Goal: Task Accomplishment & Management: Complete application form

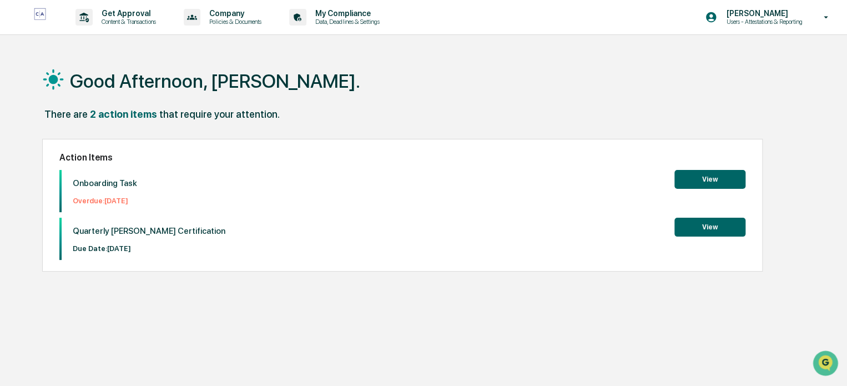
click at [698, 178] on button "View" at bounding box center [709, 179] width 71 height 19
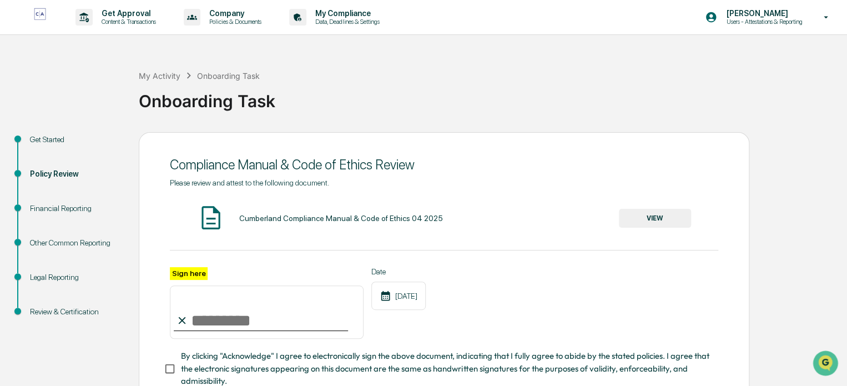
click at [251, 323] on input "Sign here" at bounding box center [267, 311] width 194 height 53
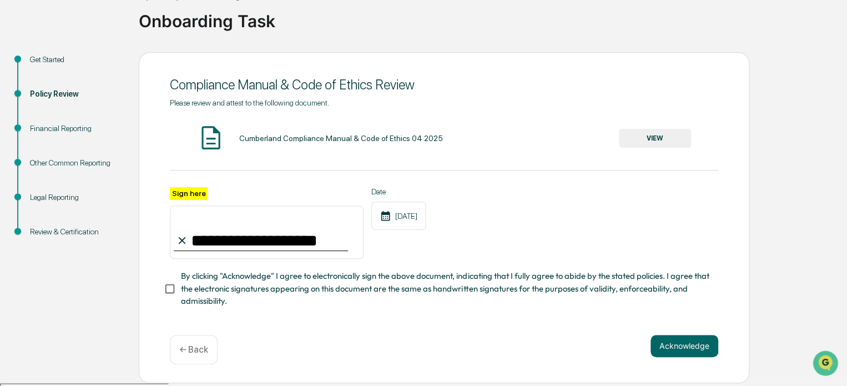
scroll to position [80, 0]
type input "**********"
click at [679, 348] on button "Acknowledge" at bounding box center [684, 345] width 68 height 22
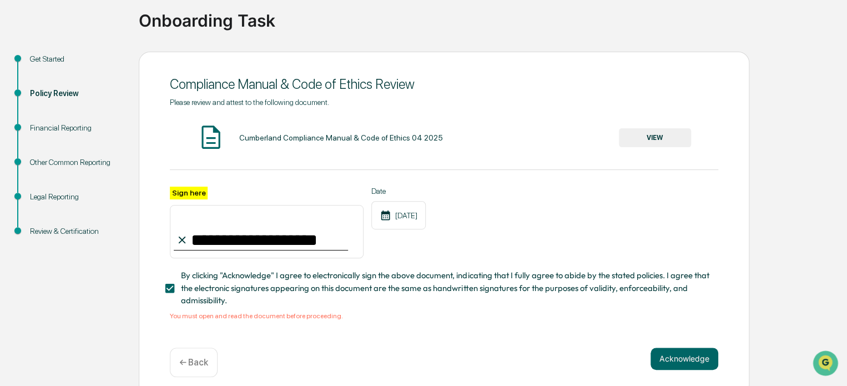
click at [665, 137] on button "VIEW" at bounding box center [655, 137] width 72 height 19
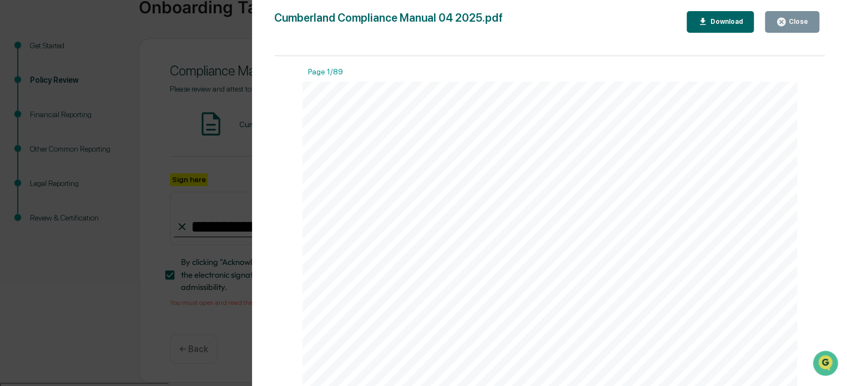
scroll to position [0, 0]
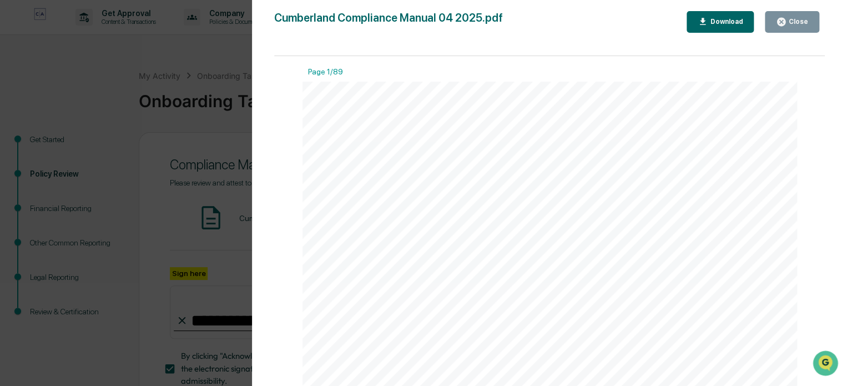
click at [789, 22] on div "Close" at bounding box center [797, 22] width 22 height 8
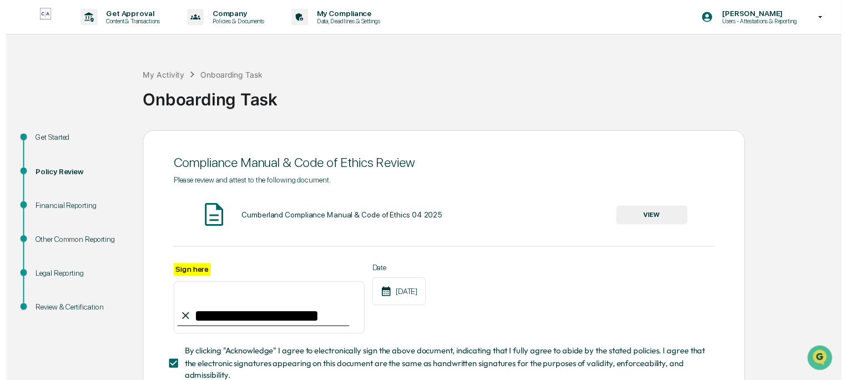
scroll to position [94, 0]
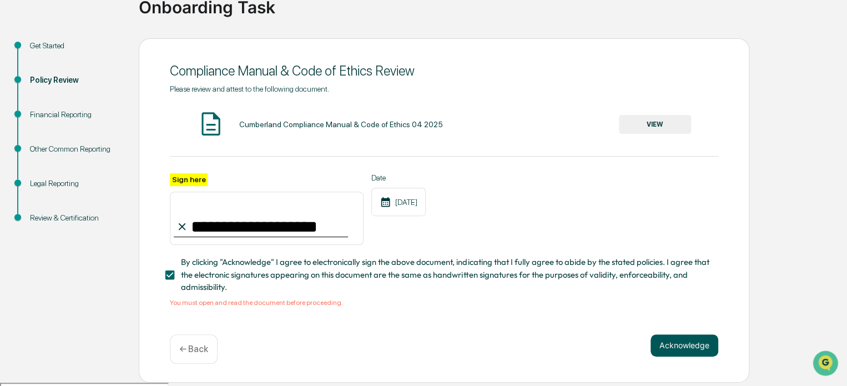
click at [683, 352] on button "Acknowledge" at bounding box center [684, 345] width 68 height 22
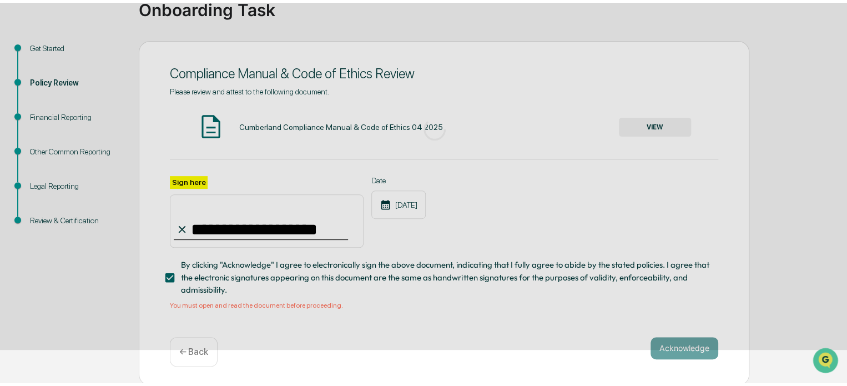
scroll to position [60, 0]
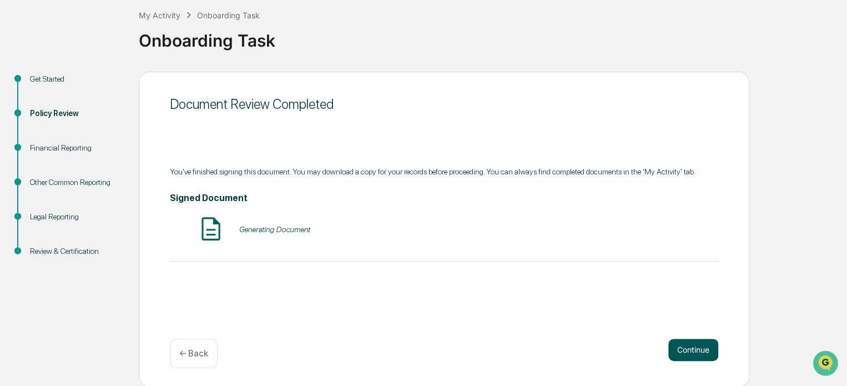
click at [693, 353] on button "Continue" at bounding box center [693, 350] width 50 height 22
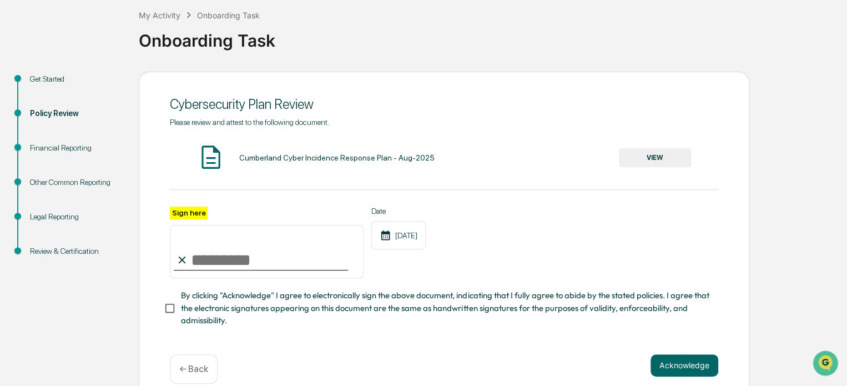
click at [248, 261] on input "Sign here" at bounding box center [267, 251] width 194 height 53
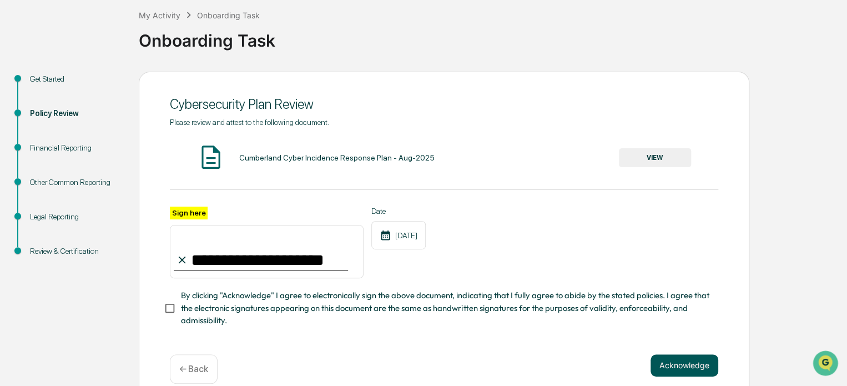
type input "**********"
click at [668, 370] on button "Acknowledge" at bounding box center [684, 365] width 68 height 22
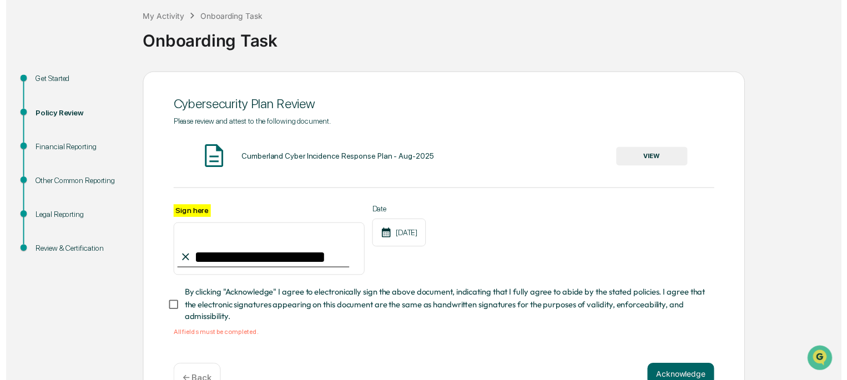
scroll to position [94, 0]
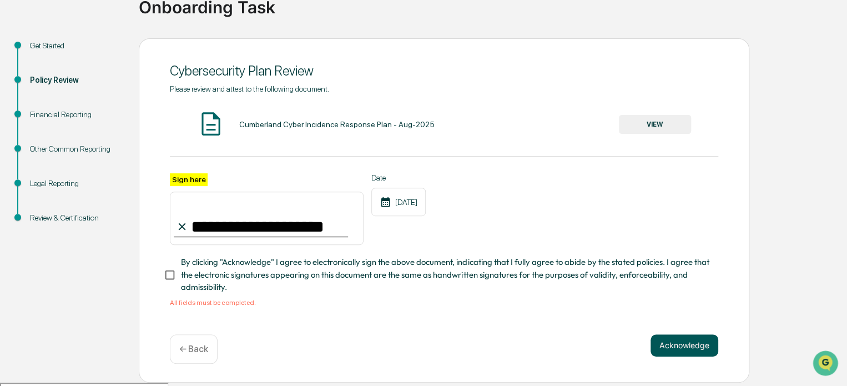
click at [673, 354] on button "Acknowledge" at bounding box center [684, 345] width 68 height 22
click at [652, 124] on button "VIEW" at bounding box center [655, 124] width 72 height 19
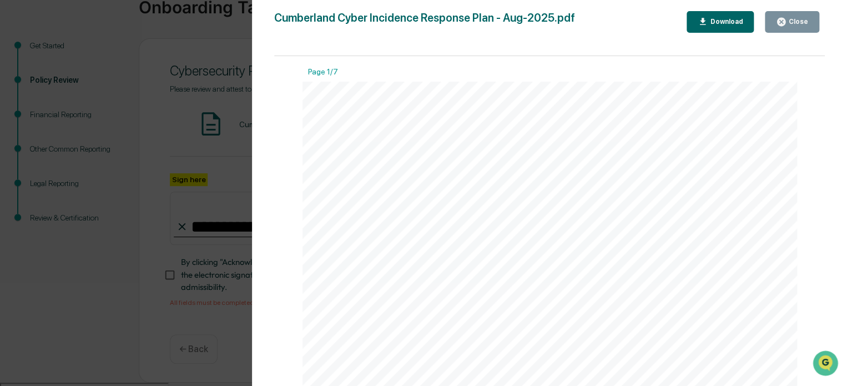
click at [792, 23] on div "Close" at bounding box center [797, 22] width 22 height 8
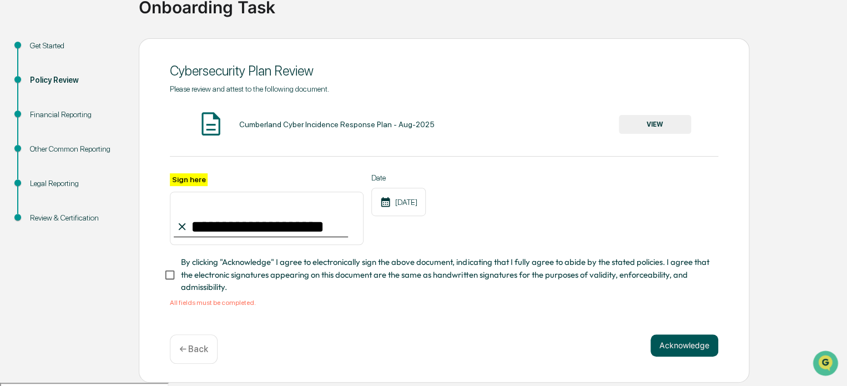
click at [682, 354] on button "Acknowledge" at bounding box center [684, 345] width 68 height 22
click at [684, 350] on button "Acknowledge" at bounding box center [684, 345] width 68 height 22
click at [680, 352] on button "Acknowledge" at bounding box center [684, 345] width 68 height 22
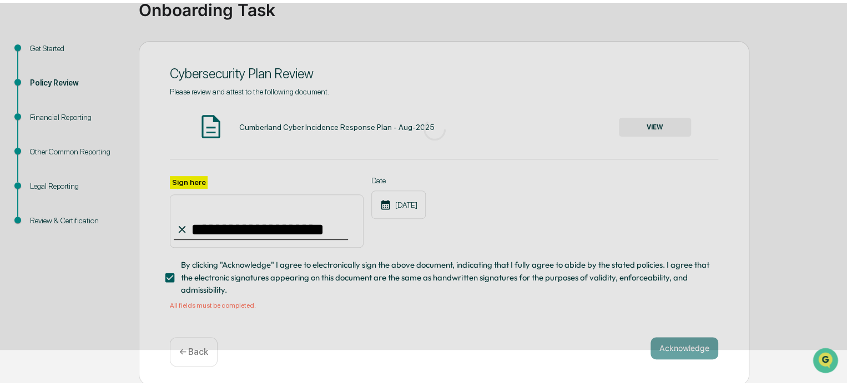
scroll to position [60, 0]
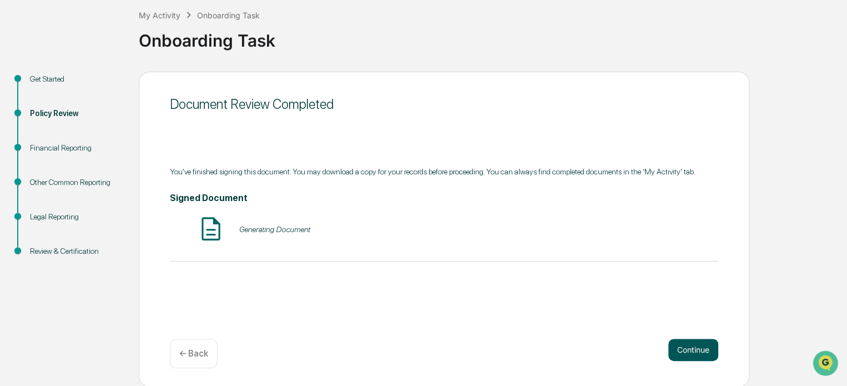
click at [688, 354] on button "Continue" at bounding box center [693, 350] width 50 height 22
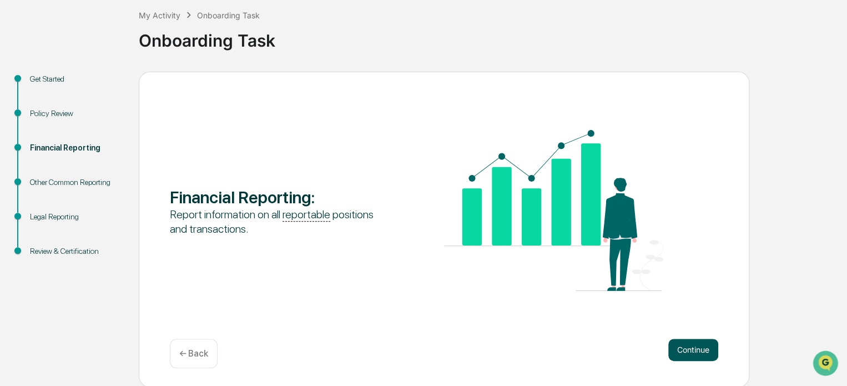
click at [690, 352] on button "Continue" at bounding box center [693, 350] width 50 height 22
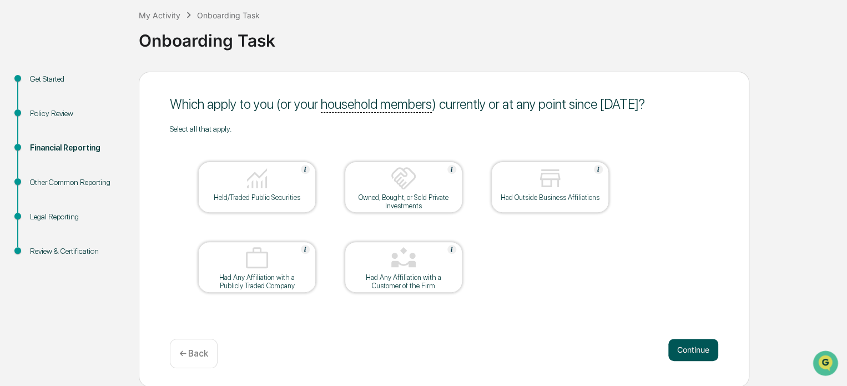
click at [700, 351] on button "Continue" at bounding box center [693, 350] width 50 height 22
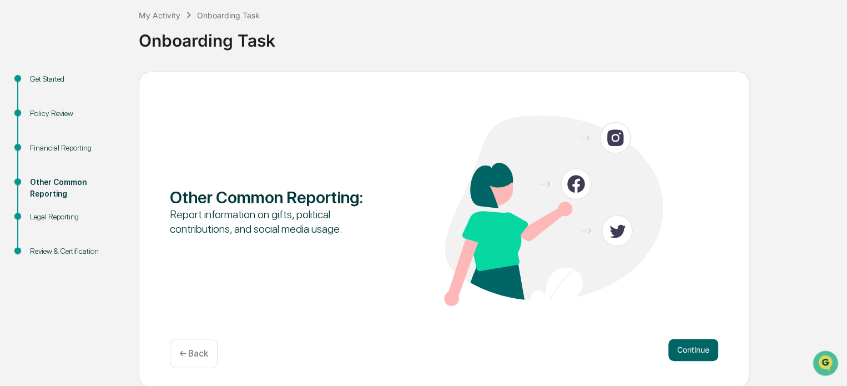
click at [700, 351] on button "Continue" at bounding box center [693, 350] width 50 height 22
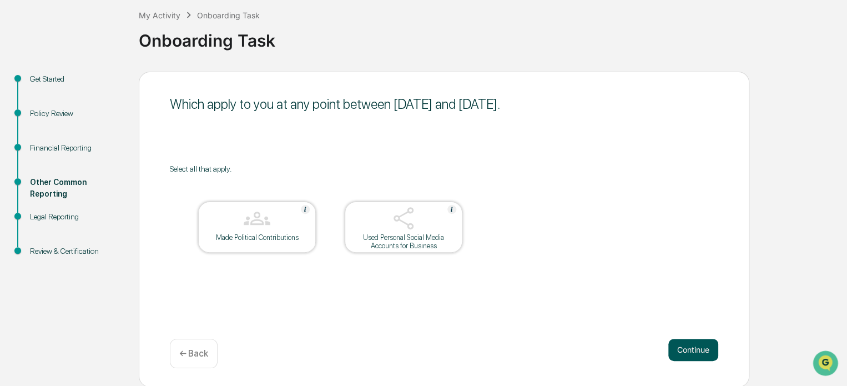
click at [697, 350] on button "Continue" at bounding box center [693, 350] width 50 height 22
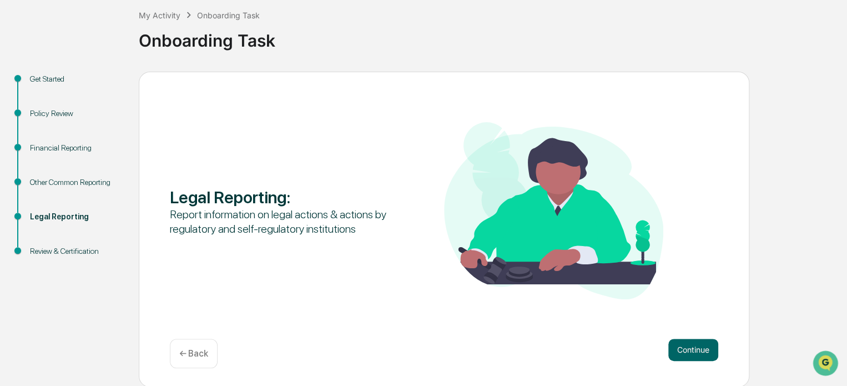
click at [697, 350] on button "Continue" at bounding box center [693, 350] width 50 height 22
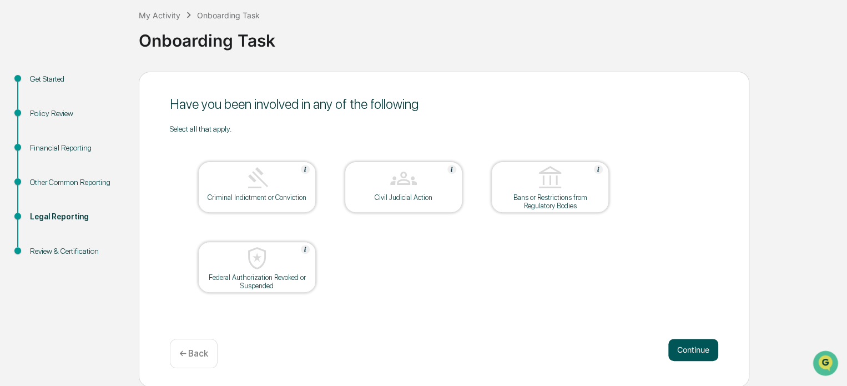
click at [684, 356] on button "Continue" at bounding box center [693, 350] width 50 height 22
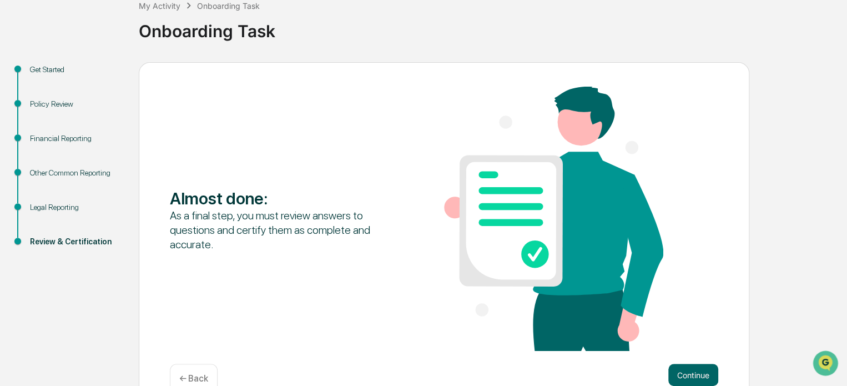
scroll to position [95, 0]
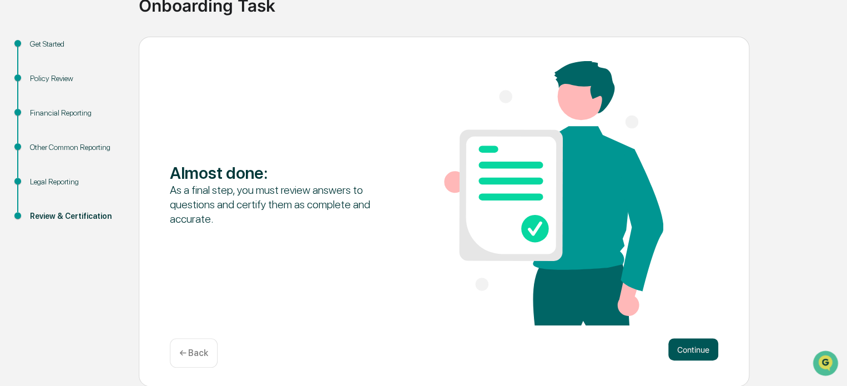
click at [692, 352] on button "Continue" at bounding box center [693, 349] width 50 height 22
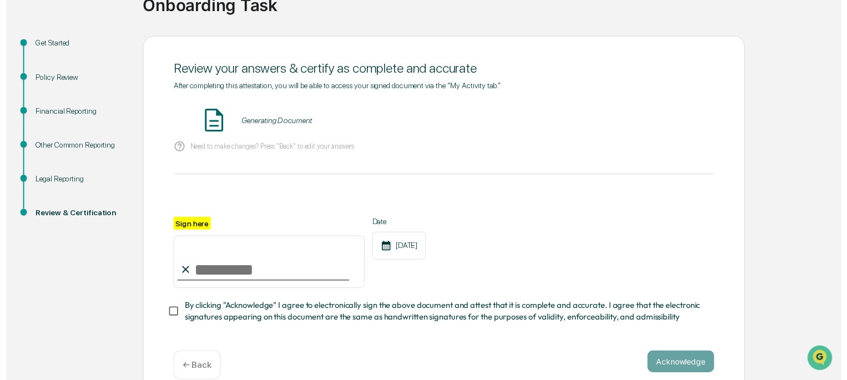
scroll to position [118, 0]
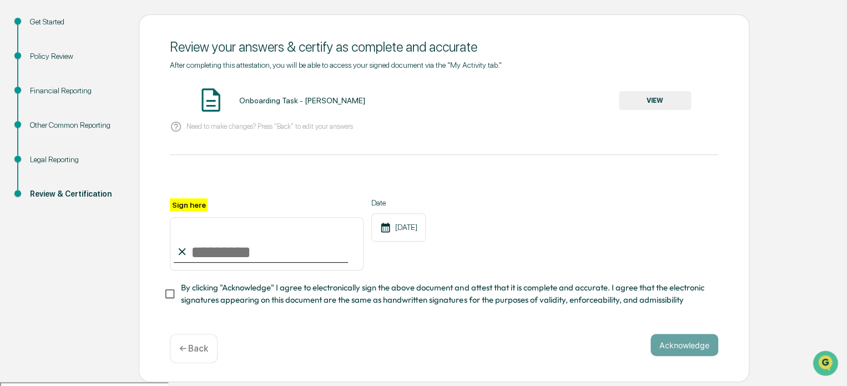
click at [671, 94] on button "VIEW" at bounding box center [655, 100] width 72 height 19
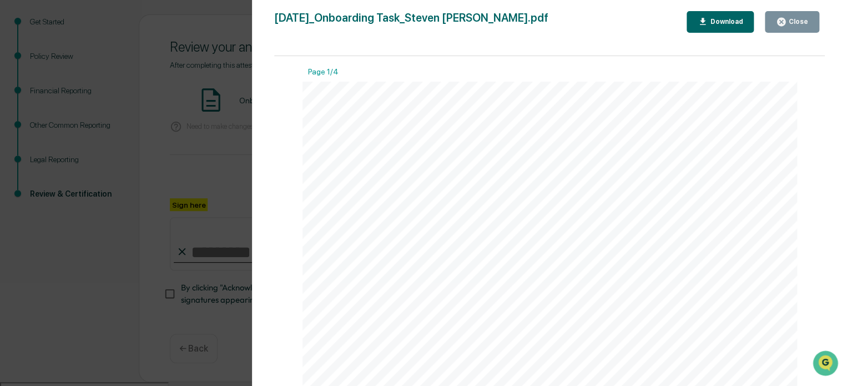
click at [796, 21] on div "Close" at bounding box center [797, 22] width 22 height 8
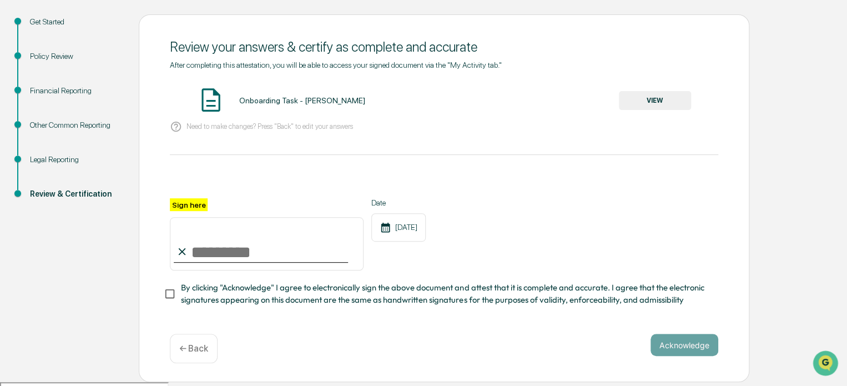
click at [260, 259] on input "Sign here" at bounding box center [267, 243] width 194 height 53
type input "**********"
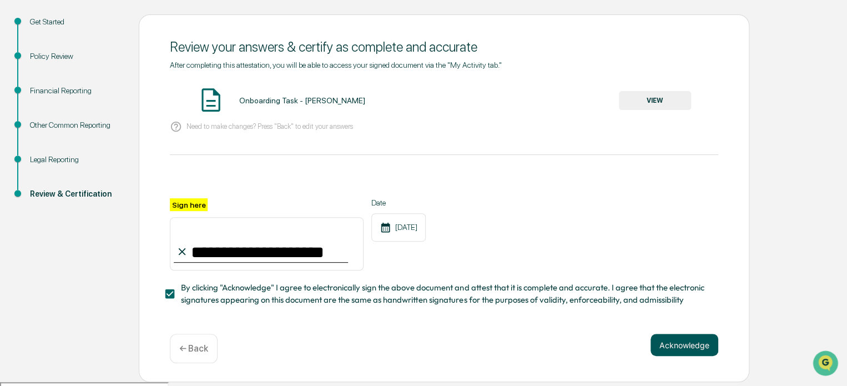
click at [682, 354] on button "Acknowledge" at bounding box center [684, 345] width 68 height 22
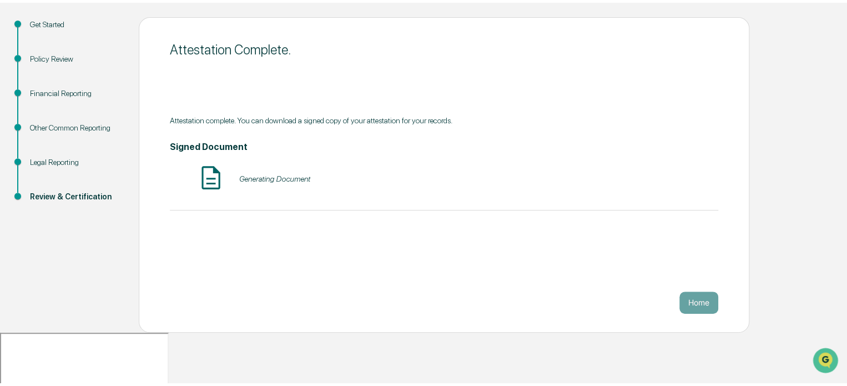
scroll to position [60, 0]
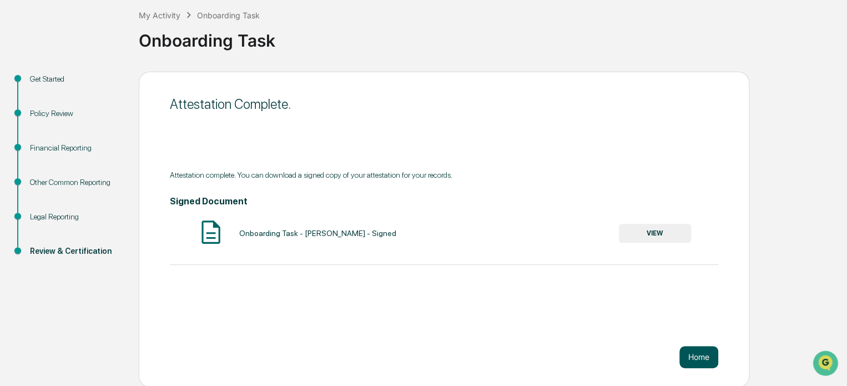
click at [699, 360] on button "Home" at bounding box center [698, 357] width 39 height 22
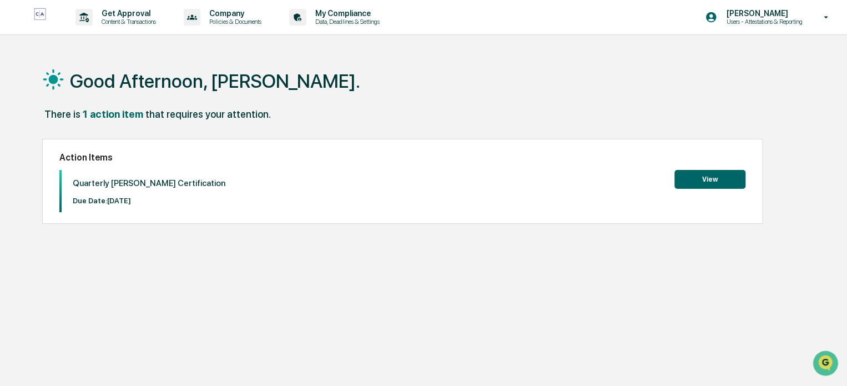
click at [790, 235] on div "Good Afternoon, [PERSON_NAME]. There is 1 action item that requires your attent…" at bounding box center [423, 246] width 795 height 386
